Goal: Information Seeking & Learning: Learn about a topic

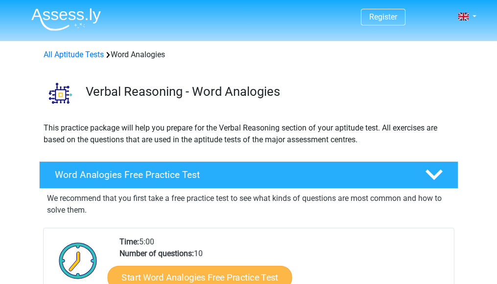
scroll to position [98, 0]
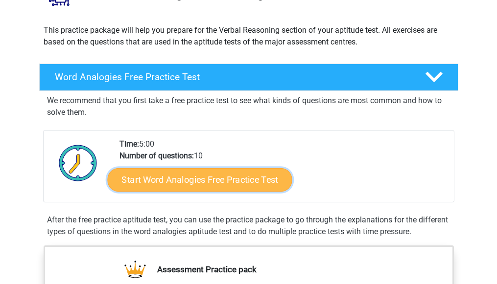
click at [219, 182] on link "Start Word Analogies Free Practice Test" at bounding box center [199, 179] width 184 height 23
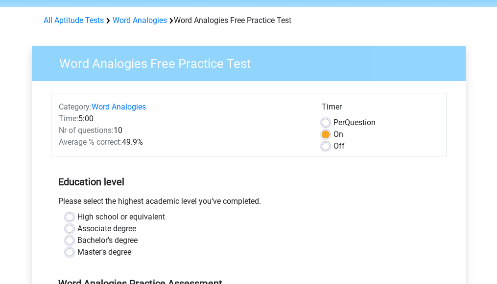
scroll to position [49, 0]
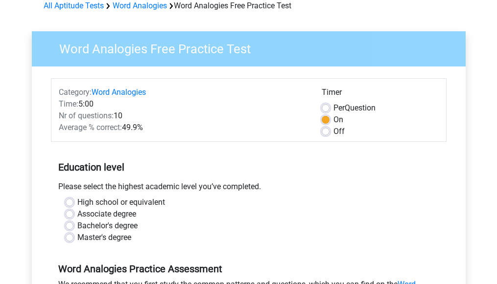
click at [77, 226] on label "Bachelor's degree" at bounding box center [107, 226] width 60 height 12
click at [71, 226] on input "Bachelor's degree" at bounding box center [70, 225] width 8 height 10
radio input "true"
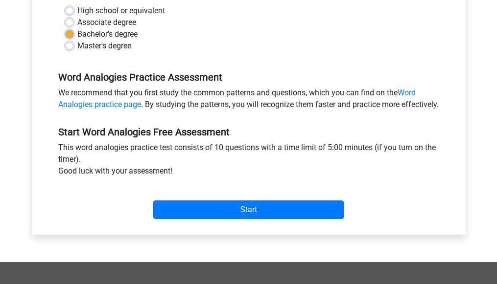
scroll to position [245, 0]
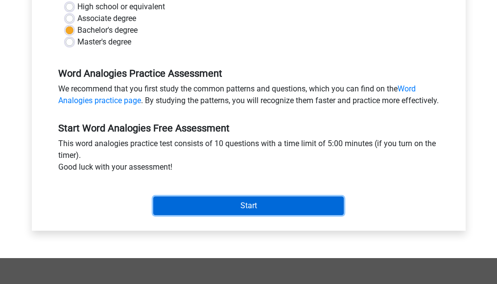
drag, startPoint x: 252, startPoint y: 219, endPoint x: 260, endPoint y: 195, distance: 25.2
click at [252, 215] on input "Start" at bounding box center [248, 206] width 190 height 19
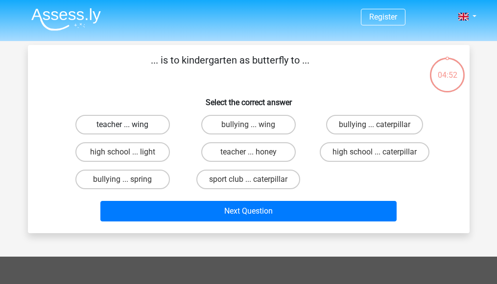
click at [131, 122] on label "teacher ... wing" at bounding box center [122, 125] width 94 height 20
click at [129, 125] on input "teacher ... wing" at bounding box center [125, 128] width 6 height 6
radio input "true"
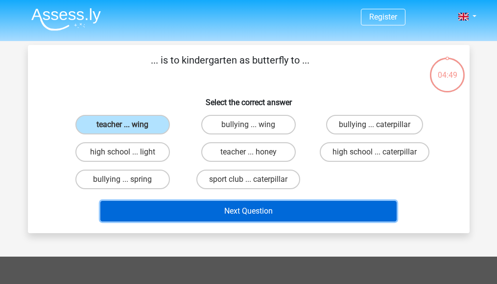
click at [238, 214] on button "Next Question" at bounding box center [248, 211] width 296 height 21
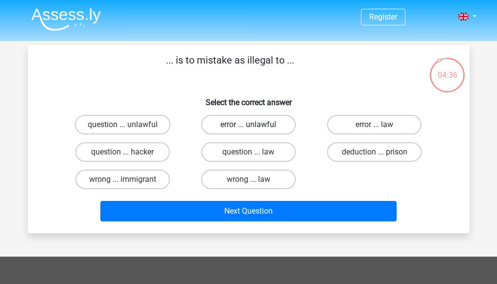
click at [256, 128] on label "error ... unlawful" at bounding box center [248, 125] width 94 height 20
click at [254, 128] on input "error ... unlawful" at bounding box center [251, 128] width 6 height 6
radio input "true"
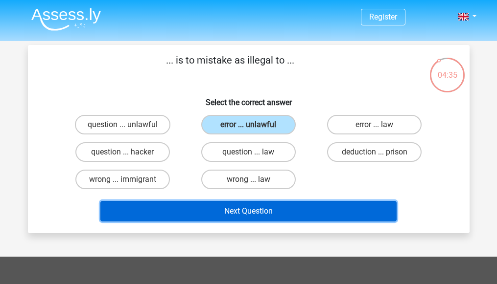
click at [273, 210] on button "Next Question" at bounding box center [248, 211] width 296 height 21
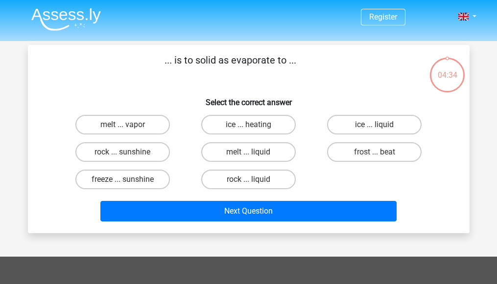
scroll to position [45, 0]
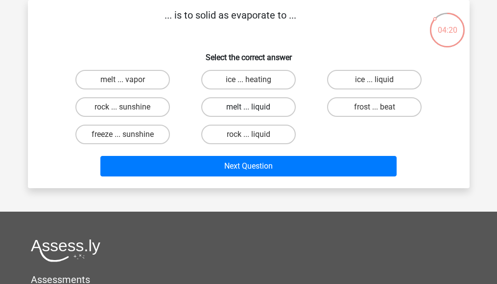
click at [262, 108] on label "melt ... liquid" at bounding box center [248, 107] width 94 height 20
click at [254, 108] on input "melt ... liquid" at bounding box center [251, 110] width 6 height 6
radio input "true"
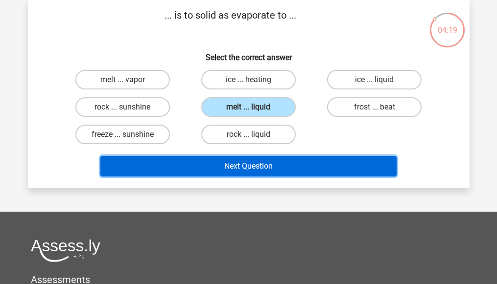
click at [259, 166] on button "Next Question" at bounding box center [248, 166] width 296 height 21
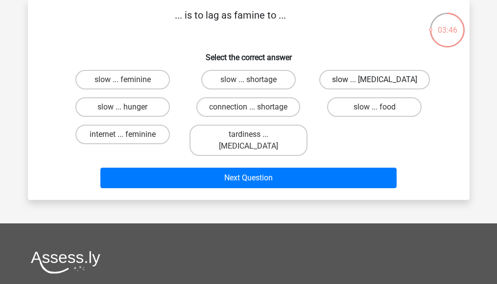
click at [363, 82] on label "slow ... malnutrition" at bounding box center [374, 80] width 111 height 20
click at [374, 82] on input "slow ... malnutrition" at bounding box center [377, 83] width 6 height 6
radio input "true"
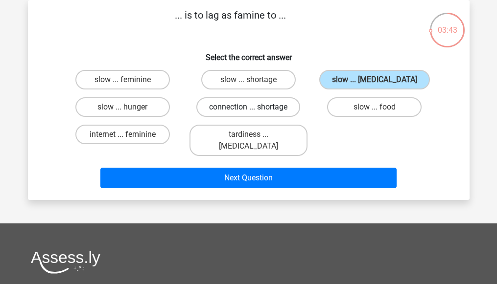
click at [232, 108] on label "connection ... shortage" at bounding box center [248, 107] width 104 height 20
click at [248, 108] on input "connection ... shortage" at bounding box center [251, 110] width 6 height 6
radio input "true"
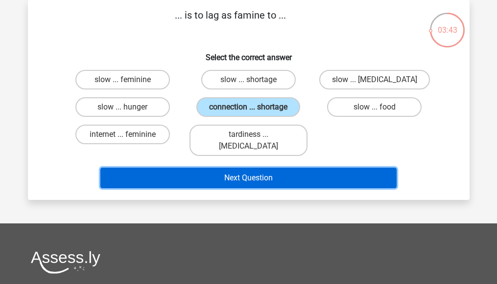
click at [248, 170] on button "Next Question" at bounding box center [248, 178] width 296 height 21
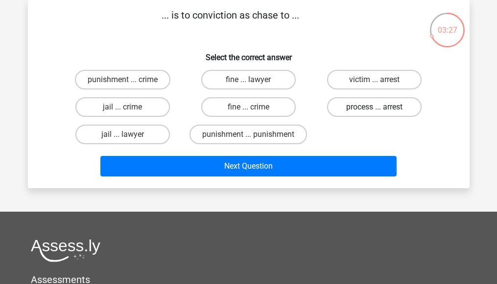
click at [366, 109] on label "process ... arrest" at bounding box center [374, 107] width 94 height 20
click at [374, 109] on input "process ... arrest" at bounding box center [377, 110] width 6 height 6
radio input "true"
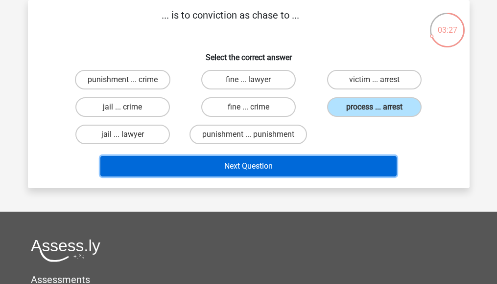
click at [252, 171] on button "Next Question" at bounding box center [248, 166] width 296 height 21
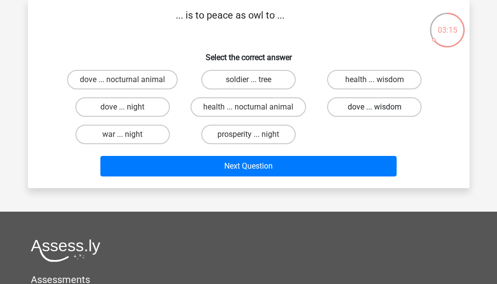
click at [363, 107] on label "dove ... wisdom" at bounding box center [374, 107] width 94 height 20
click at [374, 107] on input "dove ... wisdom" at bounding box center [377, 110] width 6 height 6
radio input "true"
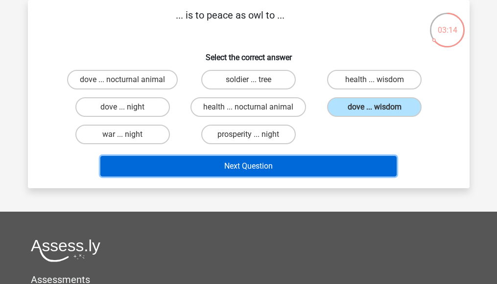
click at [283, 170] on button "Next Question" at bounding box center [248, 166] width 296 height 21
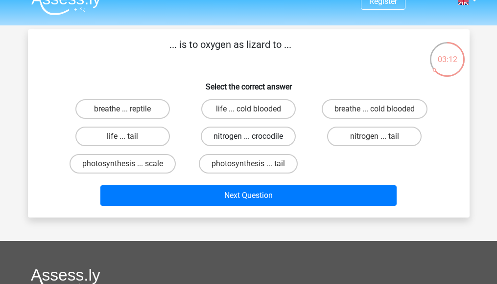
scroll to position [0, 0]
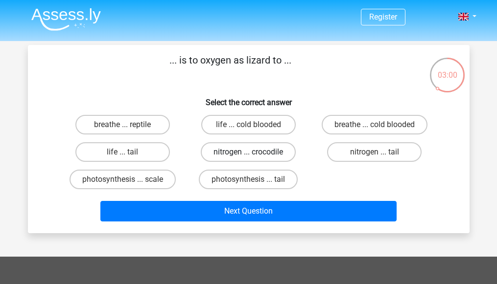
click at [267, 151] on label "nitrogen ... crocodile" at bounding box center [248, 152] width 95 height 20
click at [254, 152] on input "nitrogen ... crocodile" at bounding box center [251, 155] width 6 height 6
radio input "true"
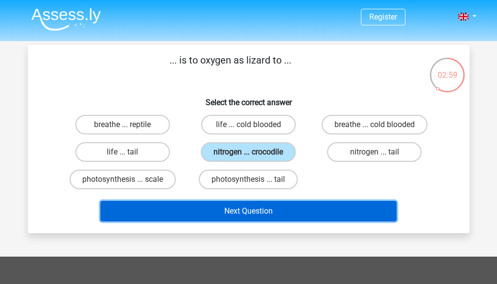
click at [247, 211] on button "Next Question" at bounding box center [248, 211] width 296 height 21
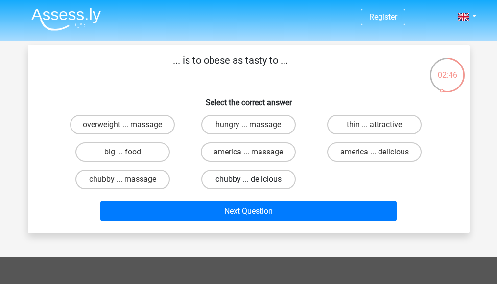
click at [262, 179] on label "chubby ... delicious" at bounding box center [248, 180] width 94 height 20
click at [254, 180] on input "chubby ... delicious" at bounding box center [251, 183] width 6 height 6
radio input "true"
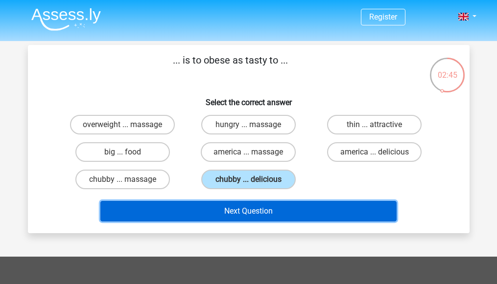
click at [247, 213] on button "Next Question" at bounding box center [248, 211] width 296 height 21
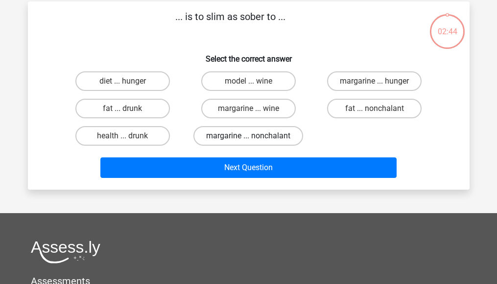
scroll to position [45, 0]
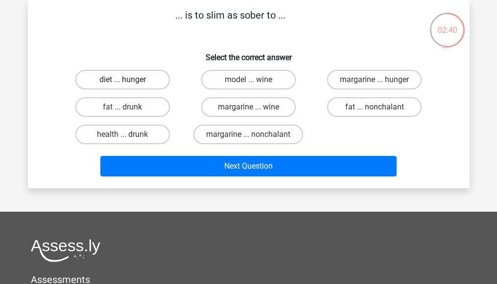
click at [136, 77] on label "diet ... hunger" at bounding box center [122, 80] width 94 height 20
click at [129, 80] on input "diet ... hunger" at bounding box center [125, 83] width 6 height 6
radio input "true"
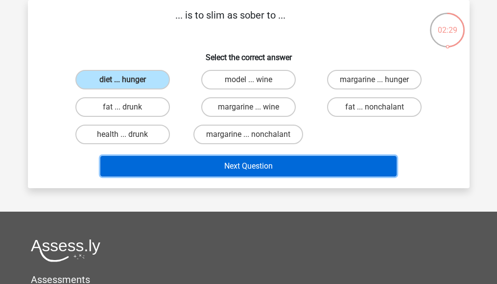
click at [254, 166] on button "Next Question" at bounding box center [248, 166] width 296 height 21
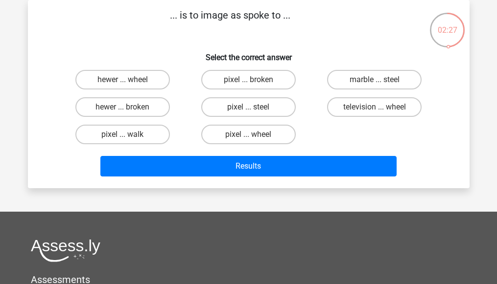
scroll to position [0, 0]
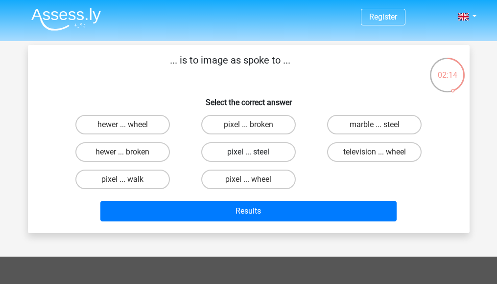
click at [265, 157] on label "pixel ... steel" at bounding box center [248, 152] width 94 height 20
click at [254, 157] on input "pixel ... steel" at bounding box center [251, 155] width 6 height 6
radio input "true"
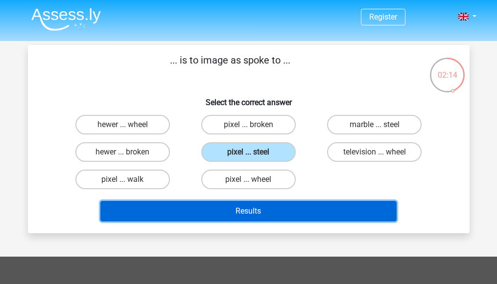
click at [262, 213] on button "Results" at bounding box center [248, 211] width 296 height 21
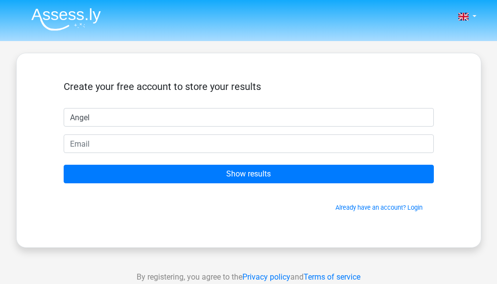
type input "Angel"
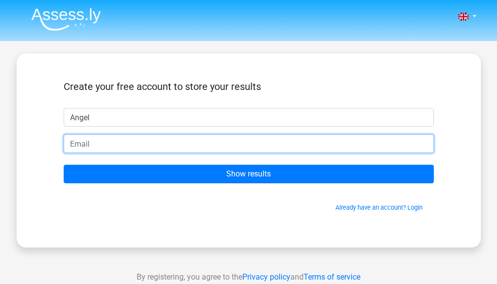
click at [176, 144] on input "email" at bounding box center [249, 144] width 370 height 19
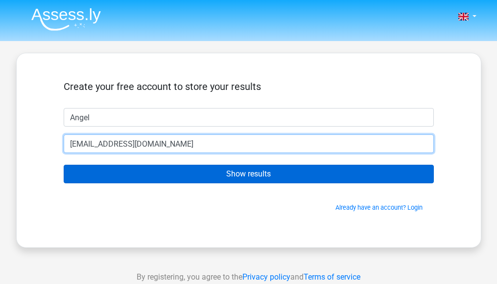
type input "[EMAIL_ADDRESS][DOMAIN_NAME]"
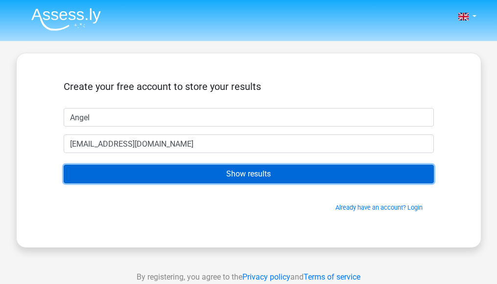
click at [210, 171] on input "Show results" at bounding box center [249, 174] width 370 height 19
